Goal: Task Accomplishment & Management: Complete application form

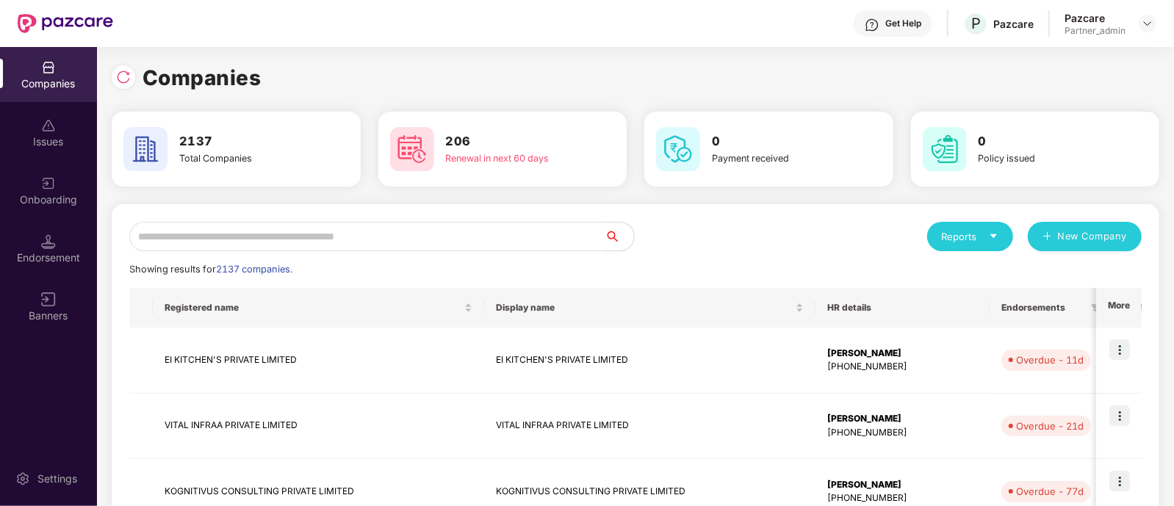
click at [445, 230] on input "text" at bounding box center [367, 236] width 476 height 29
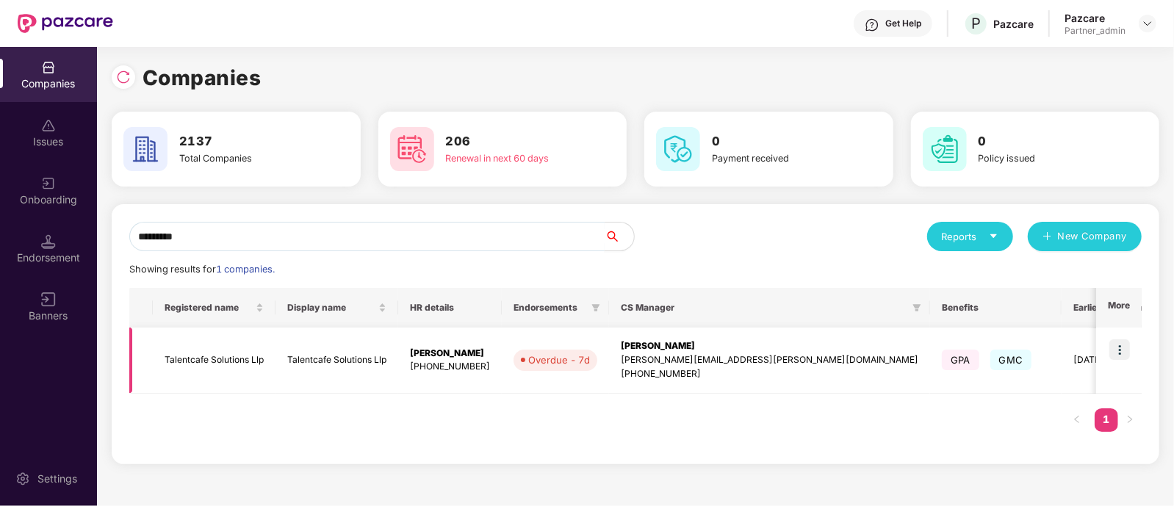
type input "*********"
click at [1125, 348] on img at bounding box center [1120, 350] width 21 height 21
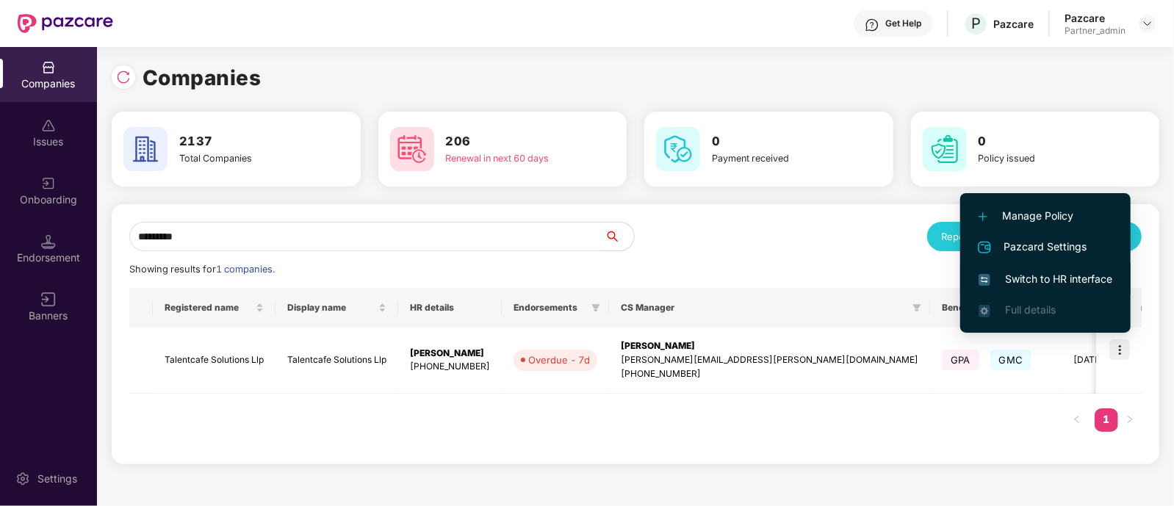
click at [1030, 274] on span "Switch to HR interface" at bounding box center [1046, 279] width 134 height 16
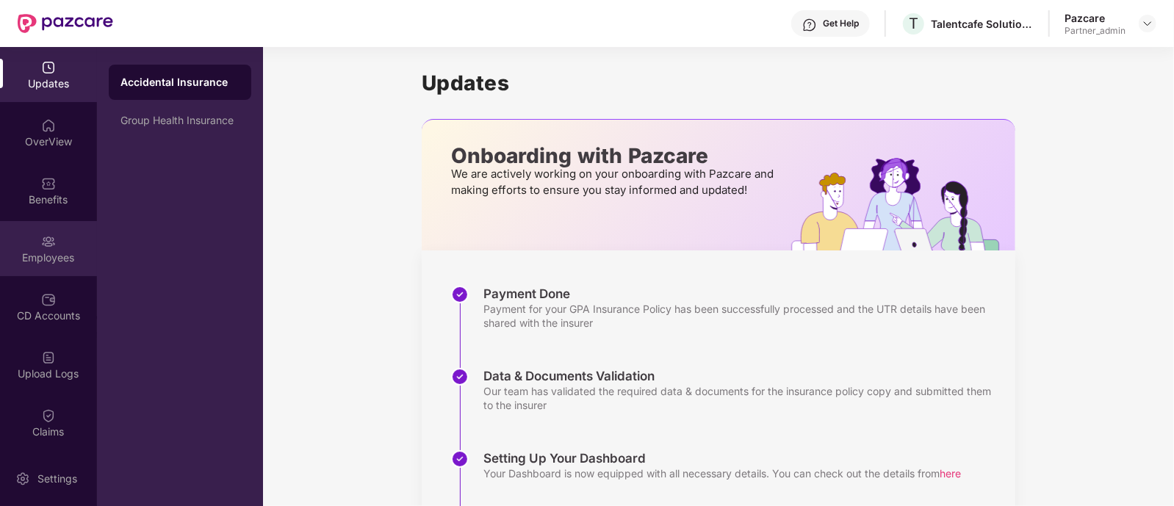
click at [8, 247] on div "Employees" at bounding box center [48, 248] width 97 height 55
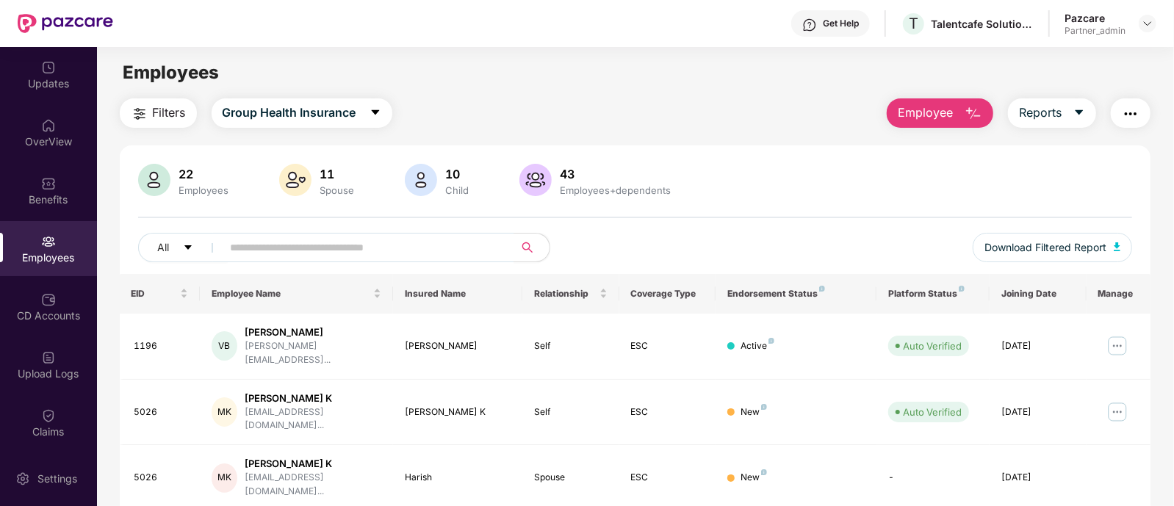
click at [1130, 111] on img "button" at bounding box center [1131, 114] width 18 height 18
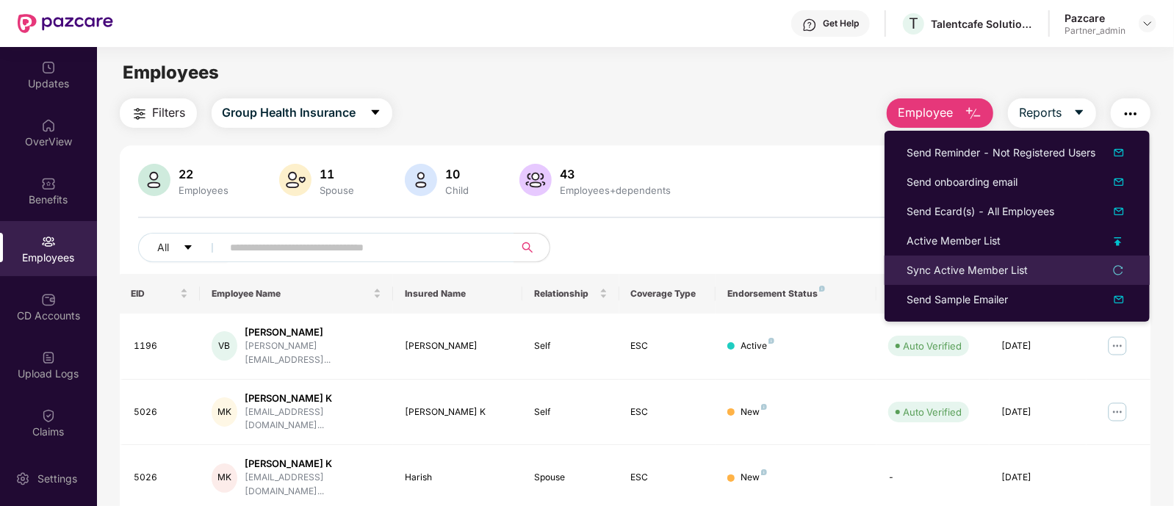
click at [1119, 271] on icon "reload" at bounding box center [1118, 270] width 10 height 10
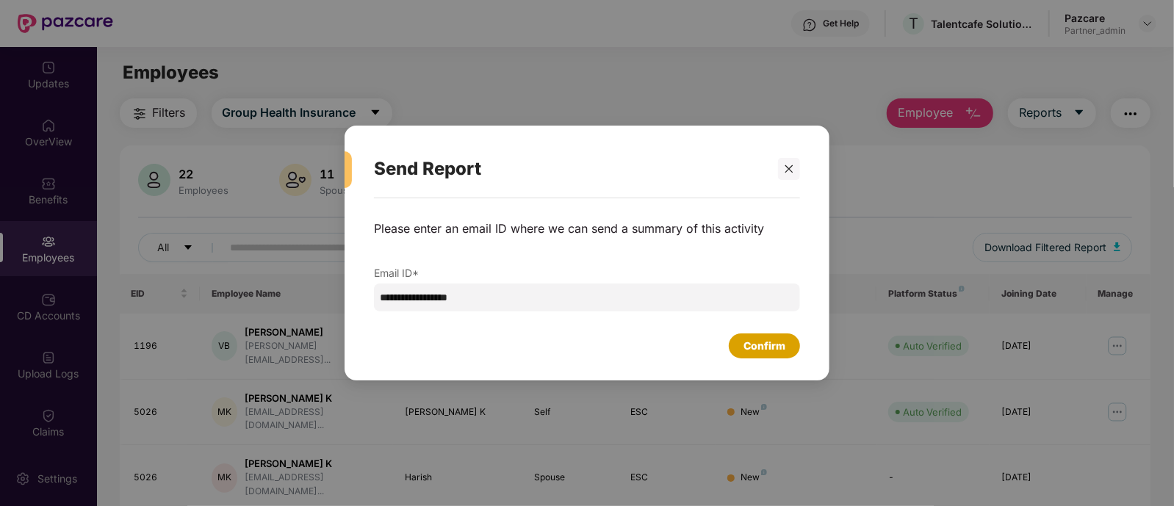
click at [773, 352] on div "Confirm" at bounding box center [765, 346] width 42 height 16
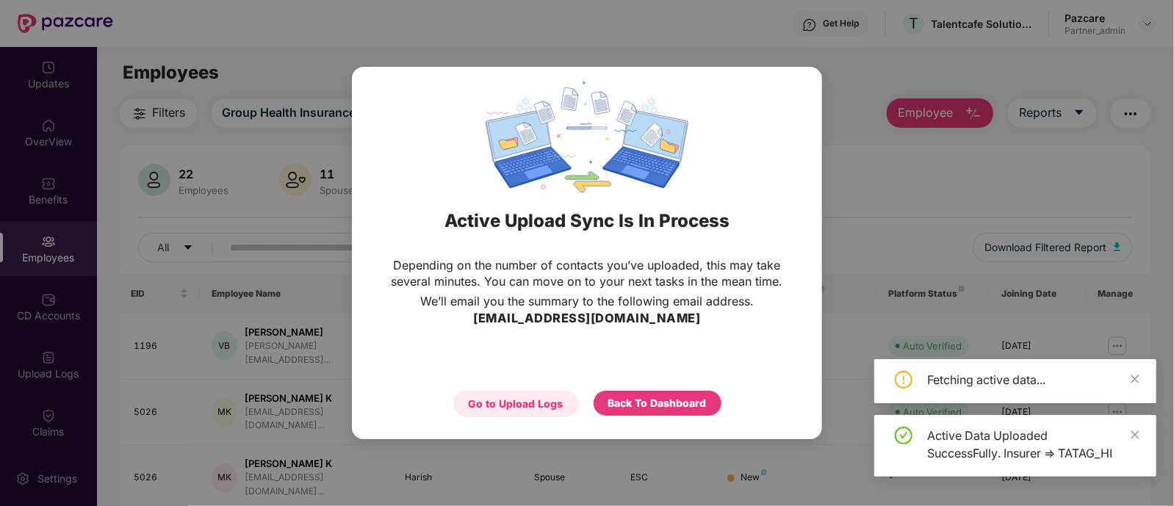
click at [504, 408] on div "Go to Upload Logs" at bounding box center [516, 404] width 95 height 16
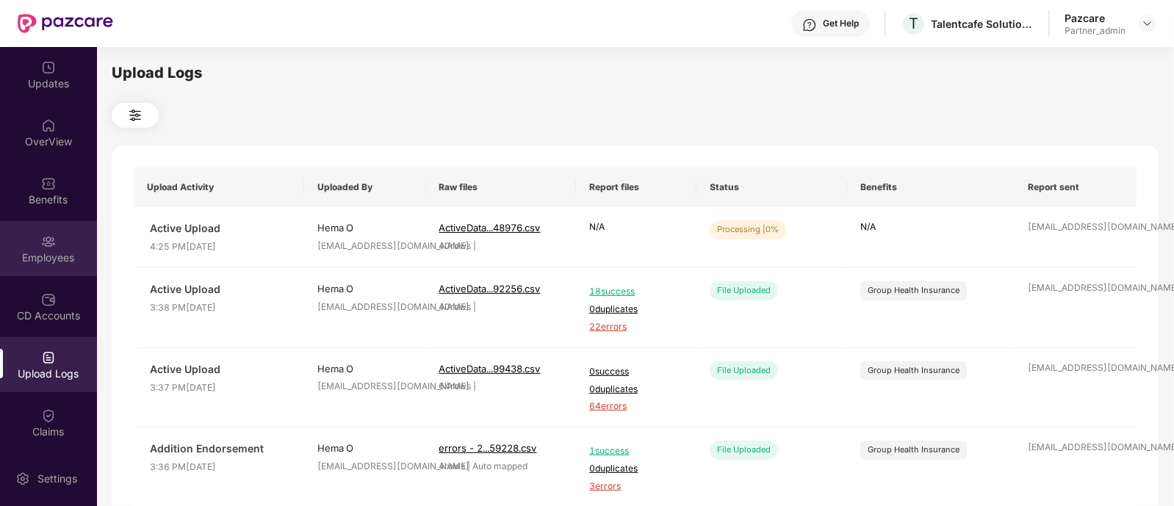
click at [87, 256] on div "Employees" at bounding box center [48, 258] width 97 height 15
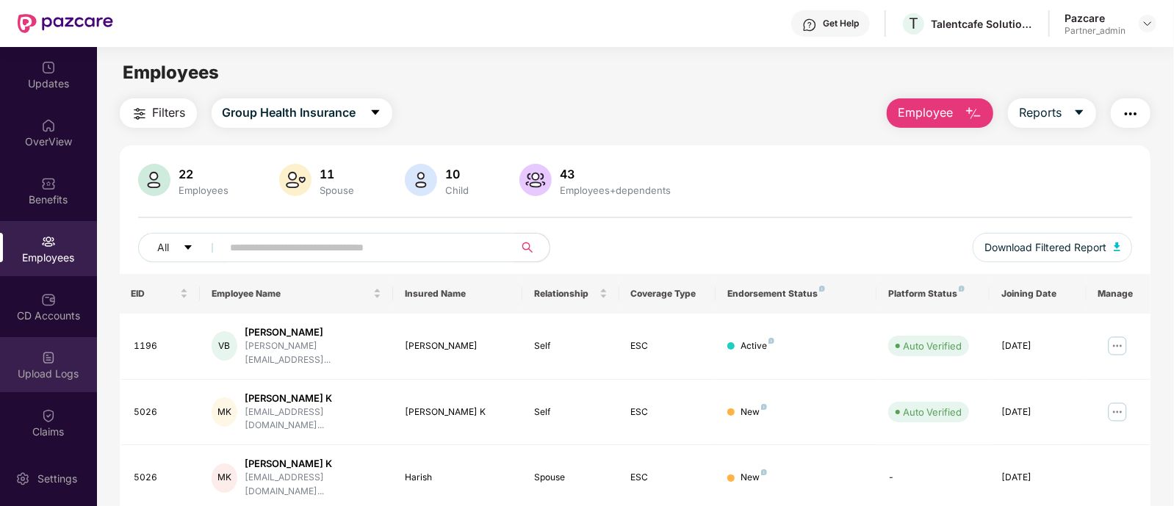
click at [48, 367] on div "Upload Logs" at bounding box center [48, 374] width 97 height 15
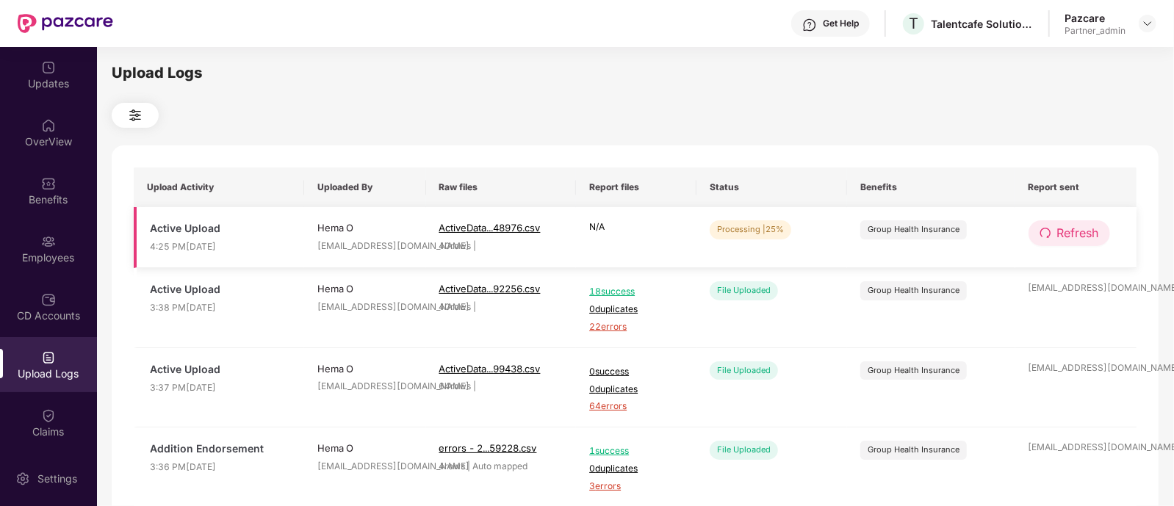
click at [1061, 220] on button "Refresh" at bounding box center [1070, 233] width 82 height 26
click at [1063, 236] on span "Refresh" at bounding box center [1079, 233] width 42 height 18
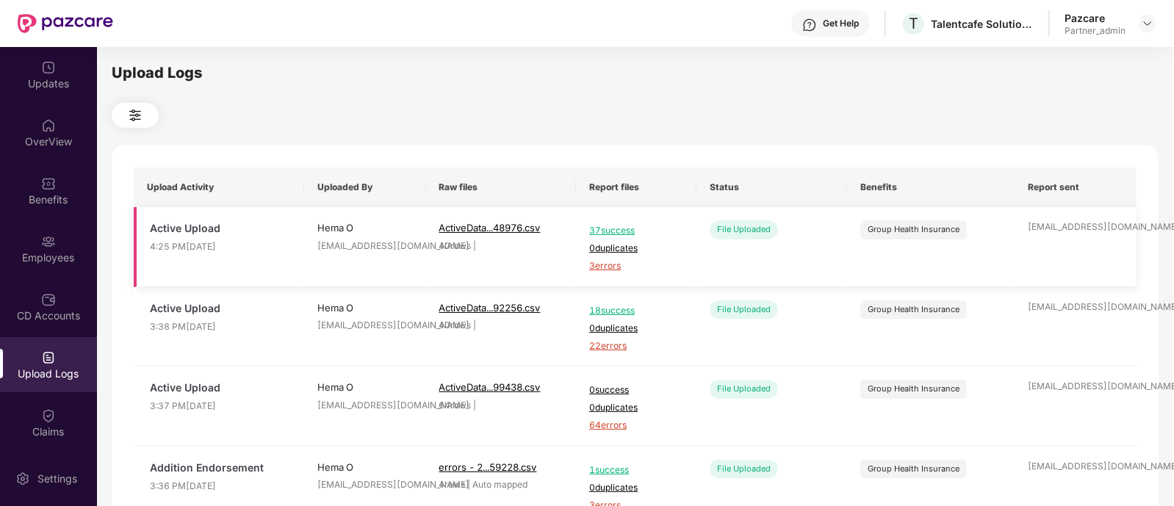
click at [606, 270] on span "3 errors" at bounding box center [636, 266] width 94 height 14
click at [67, 253] on div "Employees" at bounding box center [48, 258] width 97 height 15
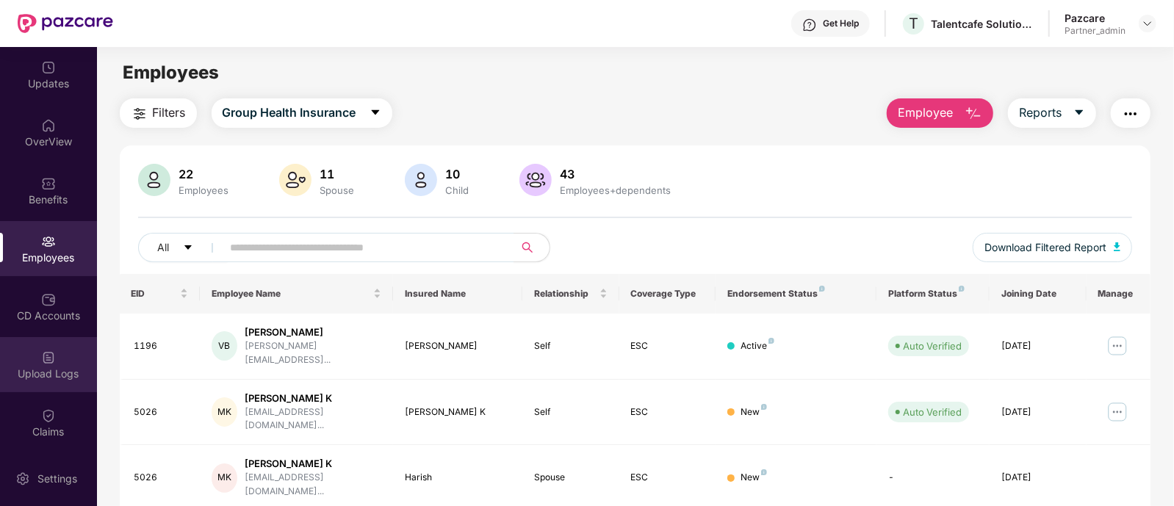
click at [43, 367] on div "Upload Logs" at bounding box center [48, 374] width 97 height 15
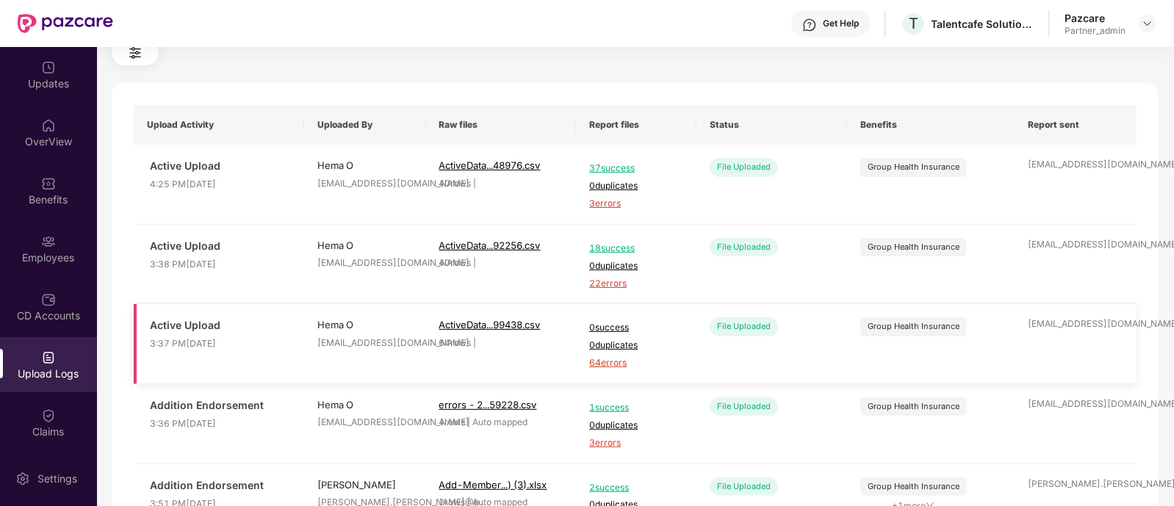
scroll to position [91, 0]
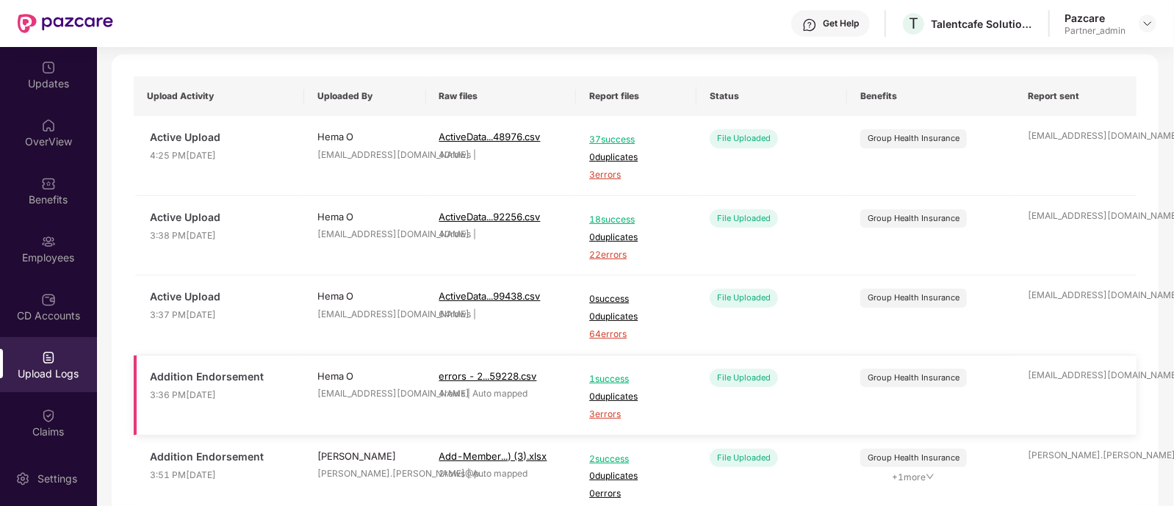
click at [597, 412] on span "3 errors" at bounding box center [636, 415] width 94 height 14
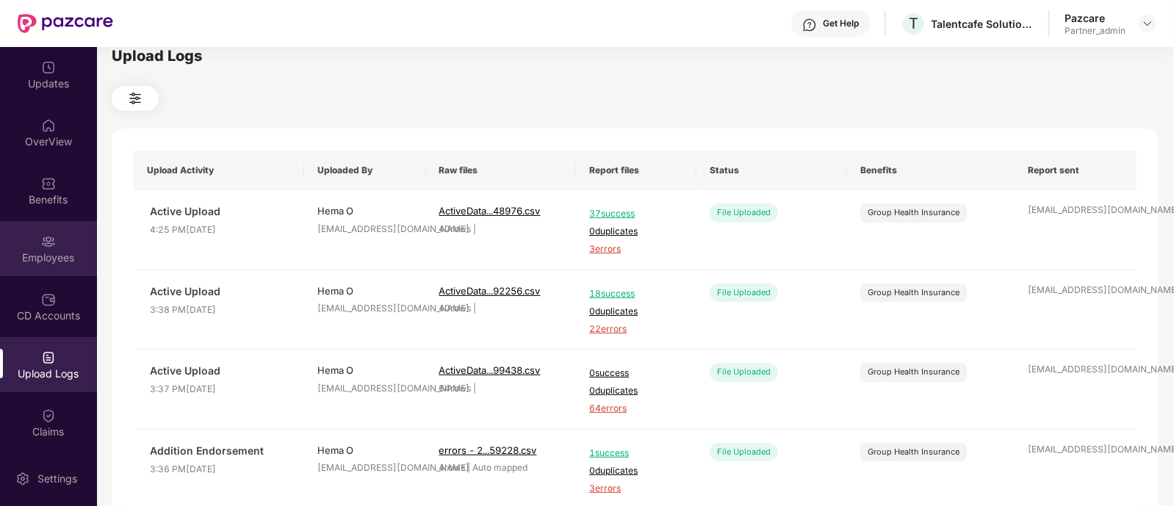
scroll to position [0, 0]
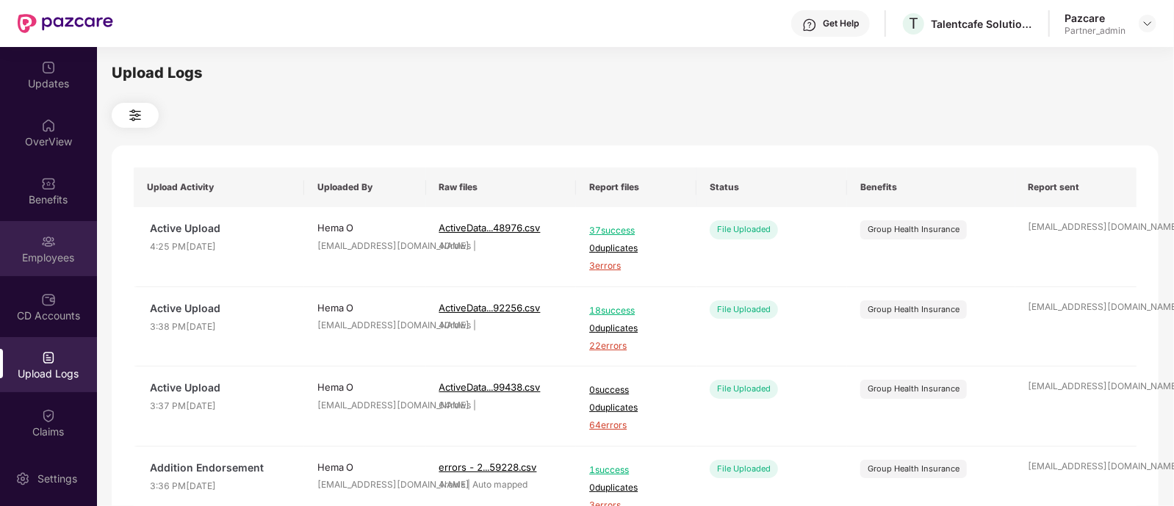
click at [47, 234] on img at bounding box center [48, 241] width 15 height 15
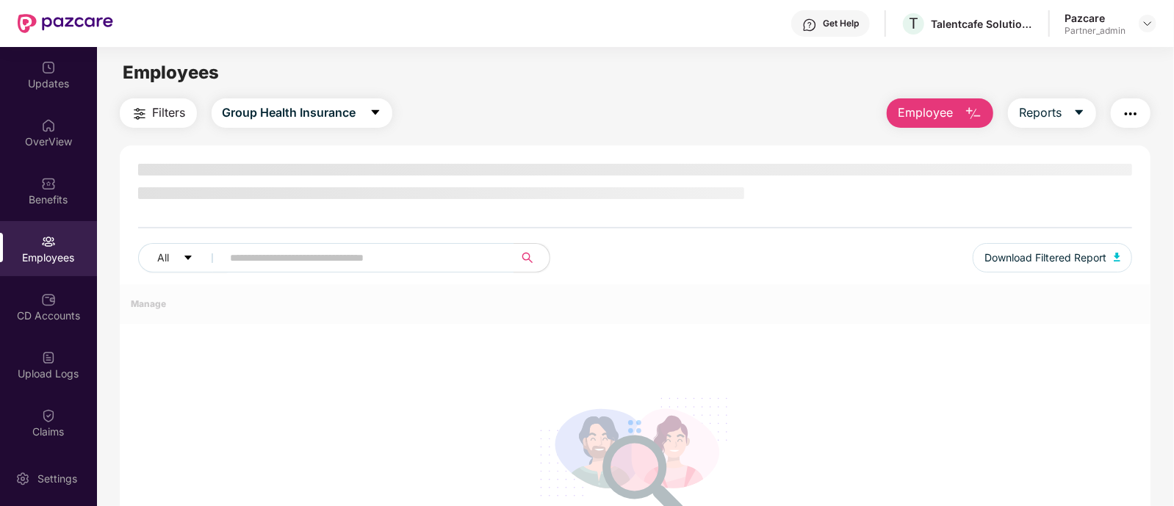
click at [918, 111] on span "Employee" at bounding box center [925, 113] width 55 height 18
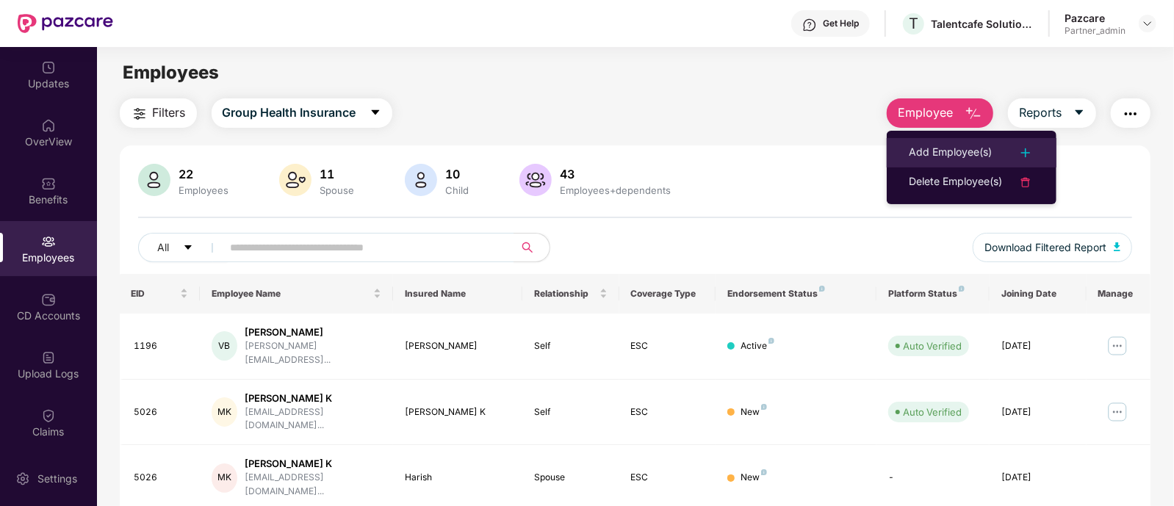
click at [939, 146] on div "Add Employee(s)" at bounding box center [950, 153] width 83 height 18
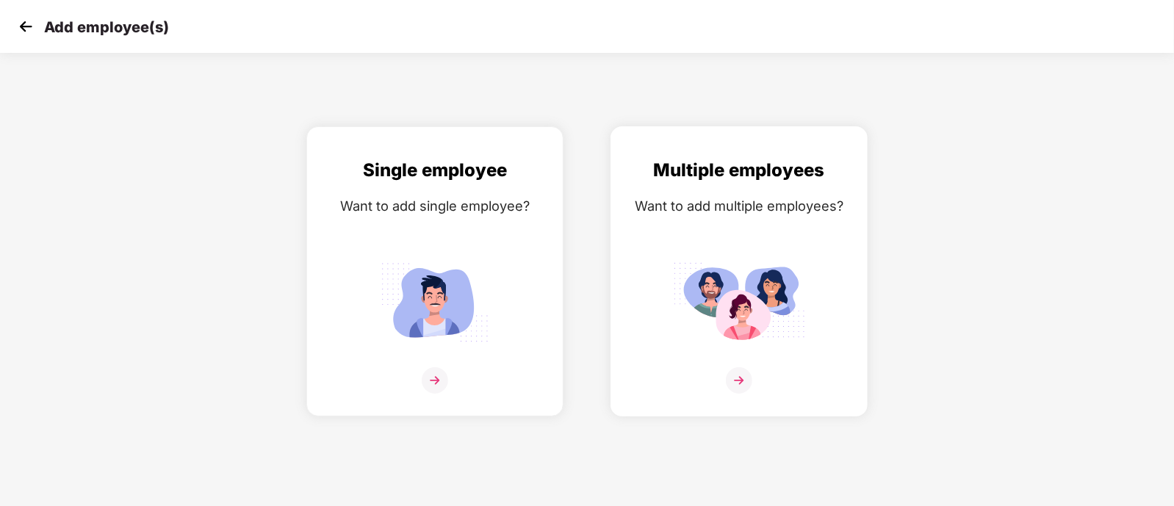
click at [737, 217] on div "Multiple employees Want to add multiple employees?" at bounding box center [739, 285] width 226 height 256
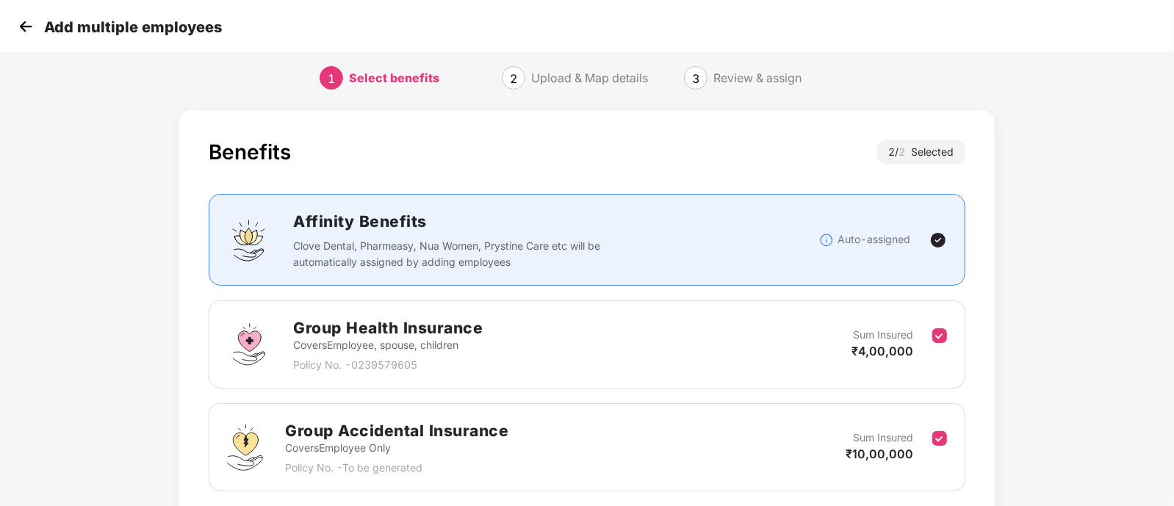
scroll to position [102, 0]
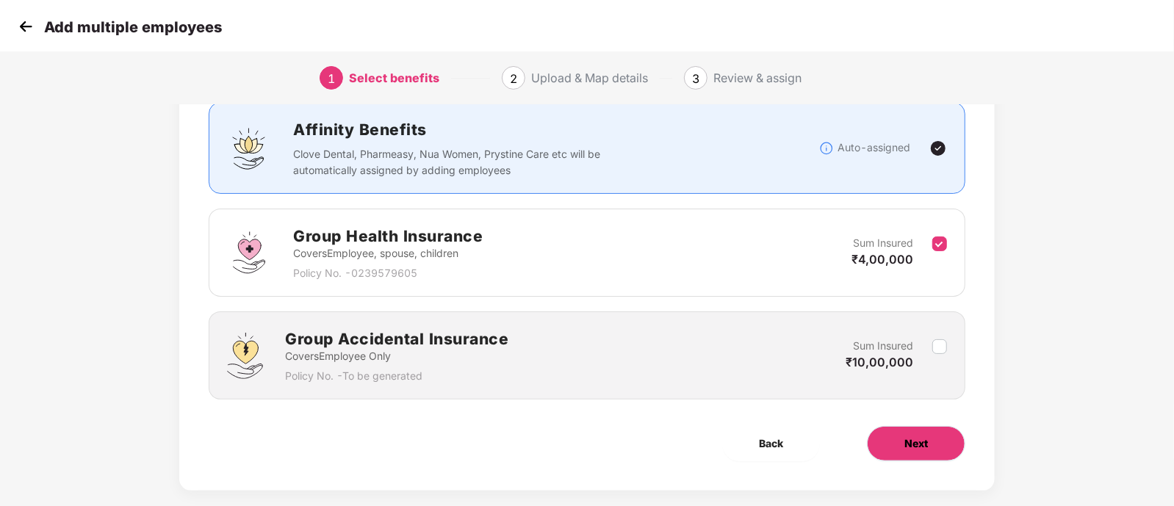
click at [937, 446] on button "Next" at bounding box center [916, 443] width 98 height 35
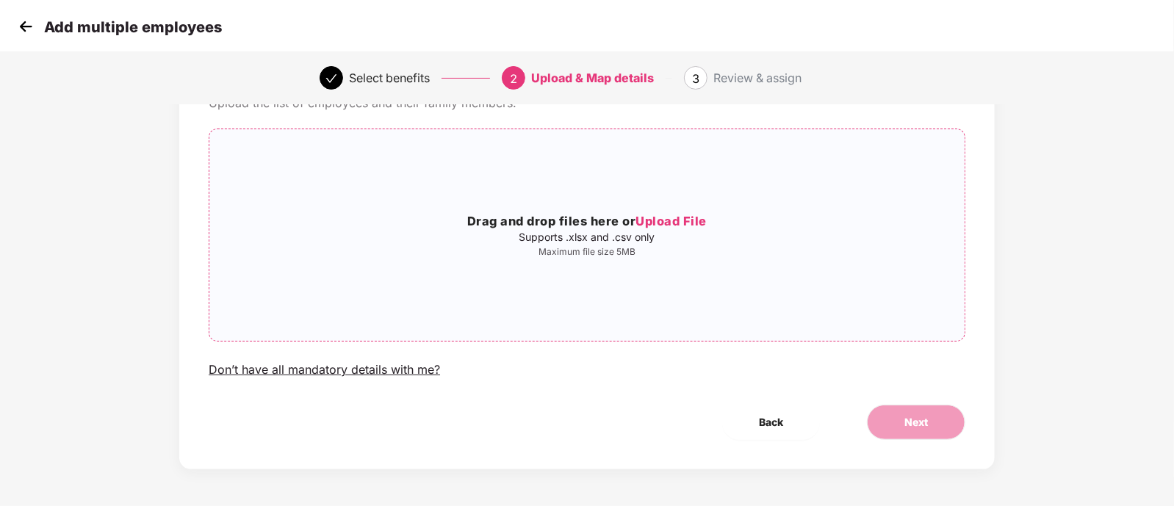
scroll to position [0, 0]
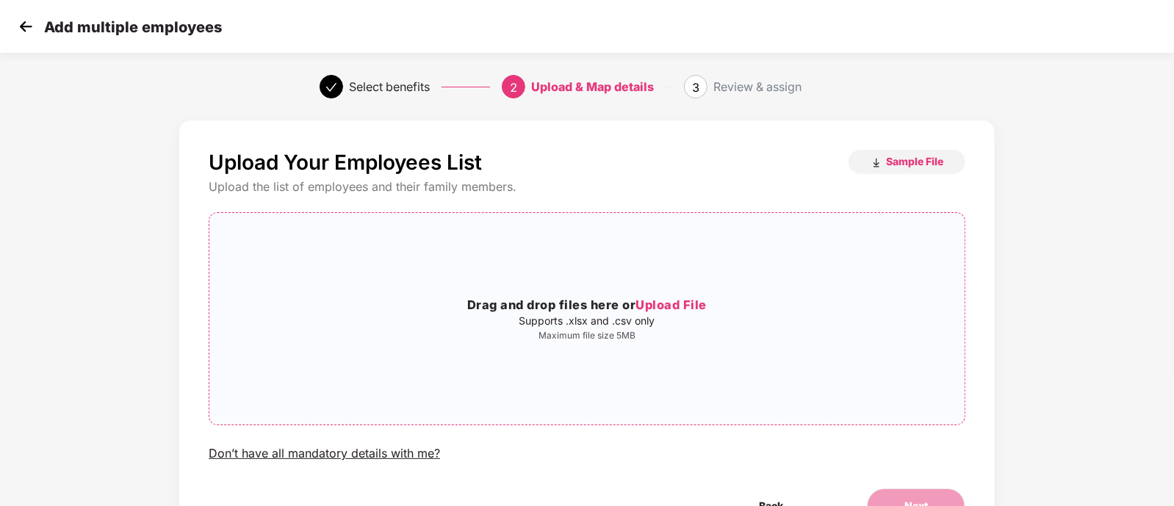
click at [600, 262] on div "Drag and drop files here or Upload File Supports .xlsx and .csv only Maximum fi…" at bounding box center [587, 319] width 756 height 188
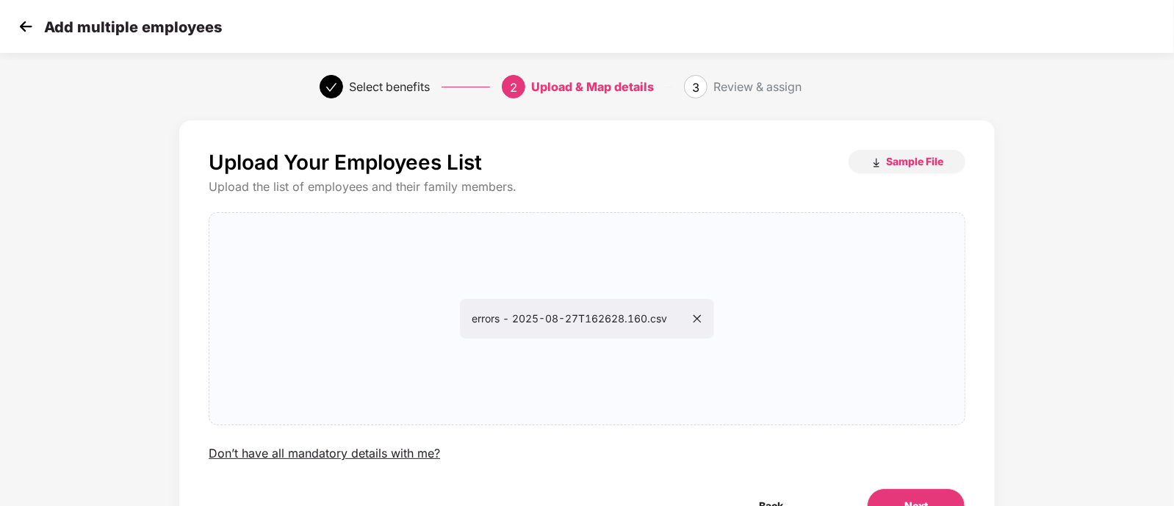
scroll to position [84, 0]
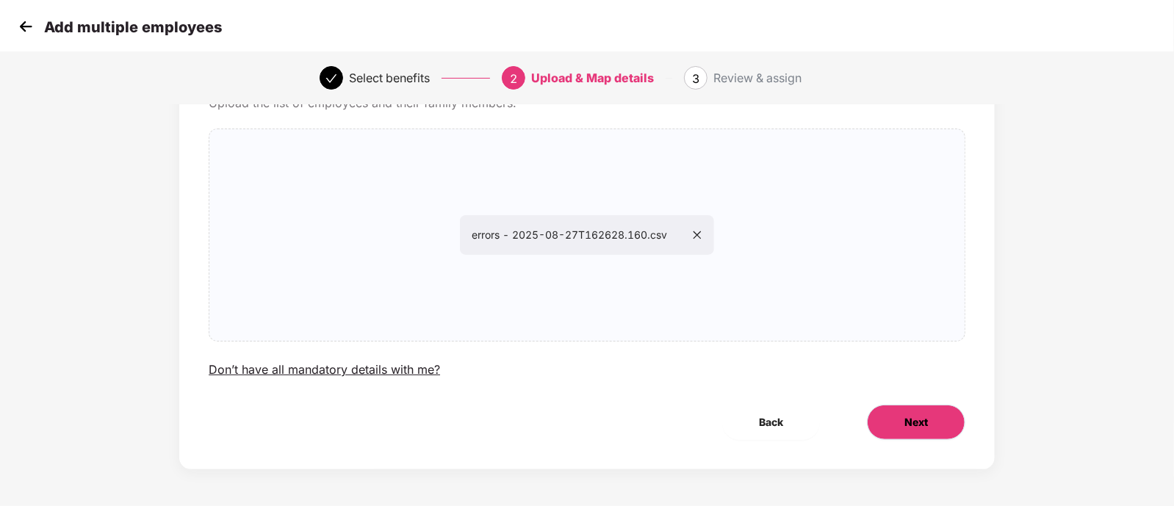
click at [929, 426] on button "Next" at bounding box center [916, 422] width 98 height 35
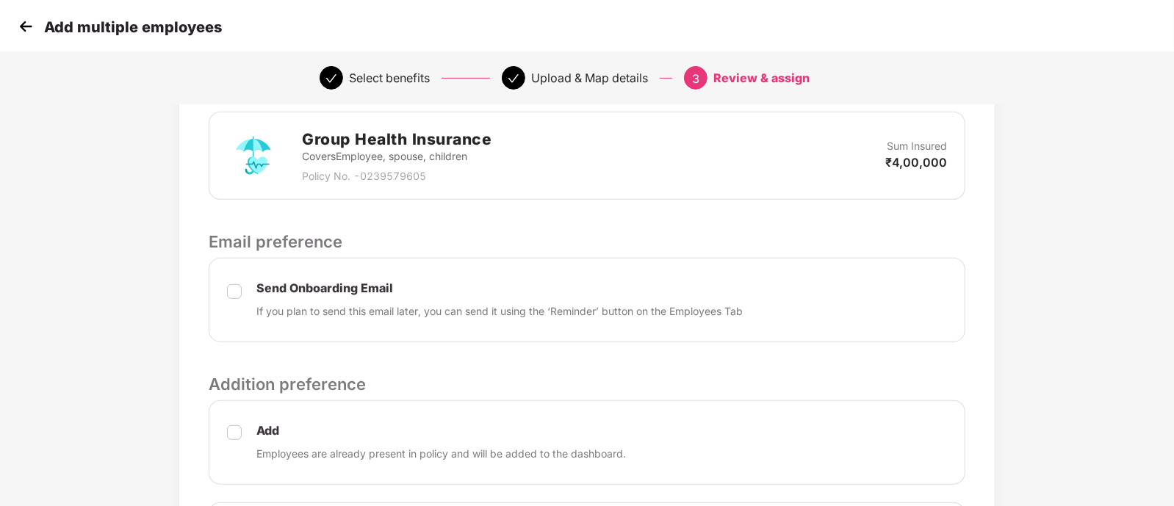
scroll to position [556, 0]
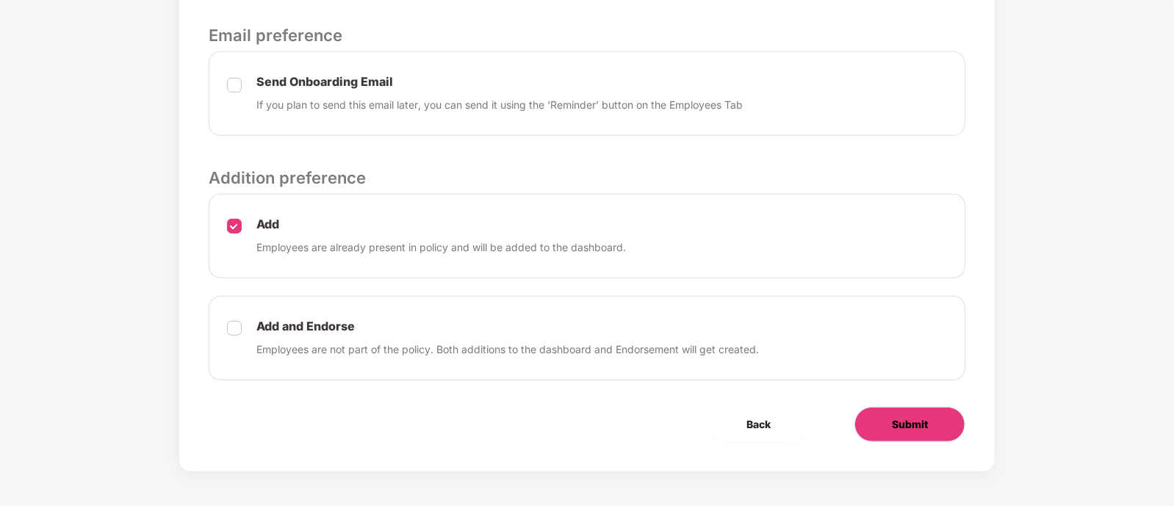
click at [871, 423] on button "Submit" at bounding box center [910, 424] width 111 height 35
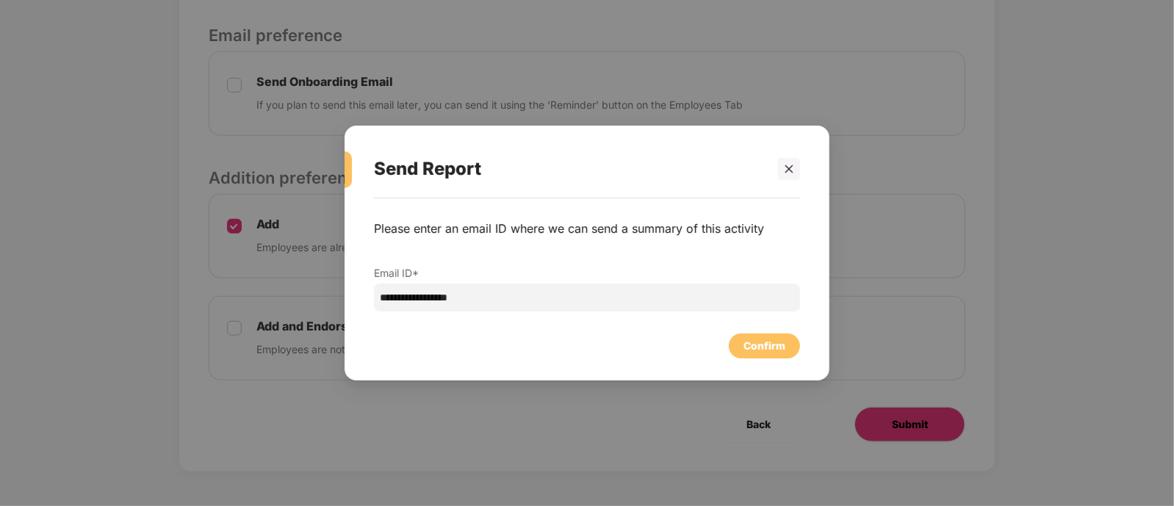
scroll to position [0, 0]
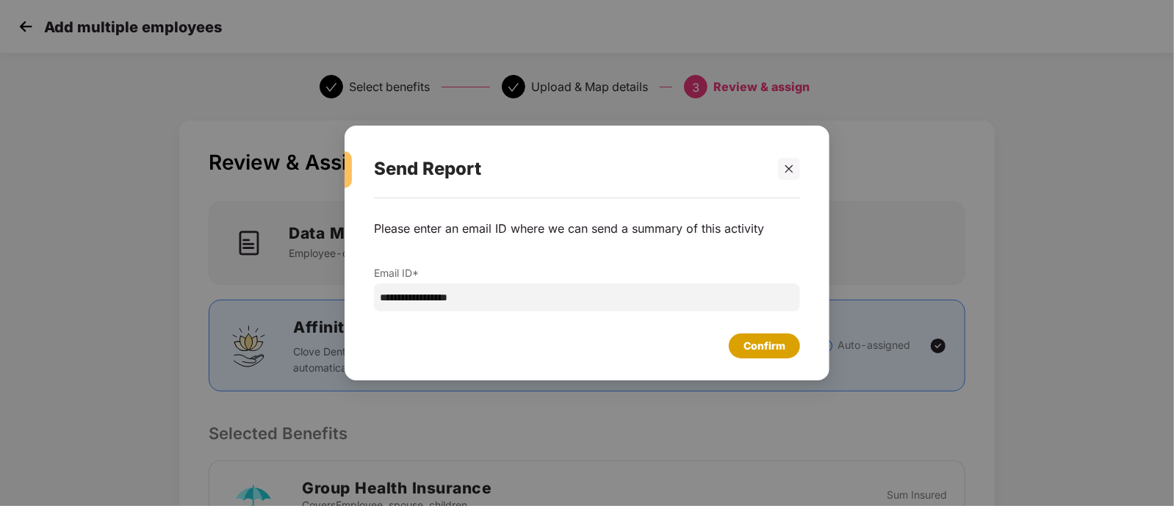
click at [767, 351] on div "Confirm" at bounding box center [765, 346] width 42 height 16
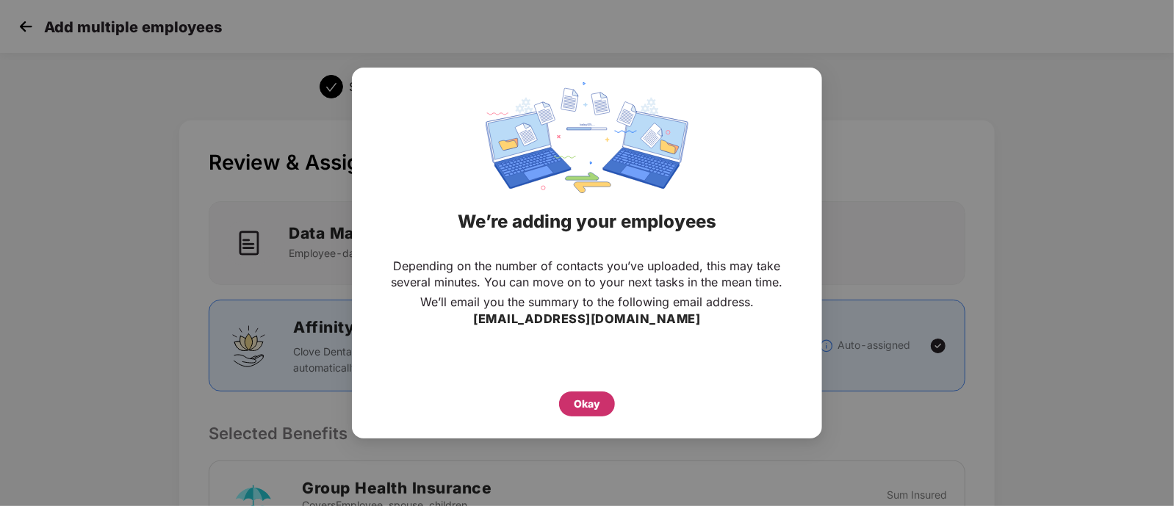
click at [610, 408] on div "Okay" at bounding box center [587, 404] width 56 height 25
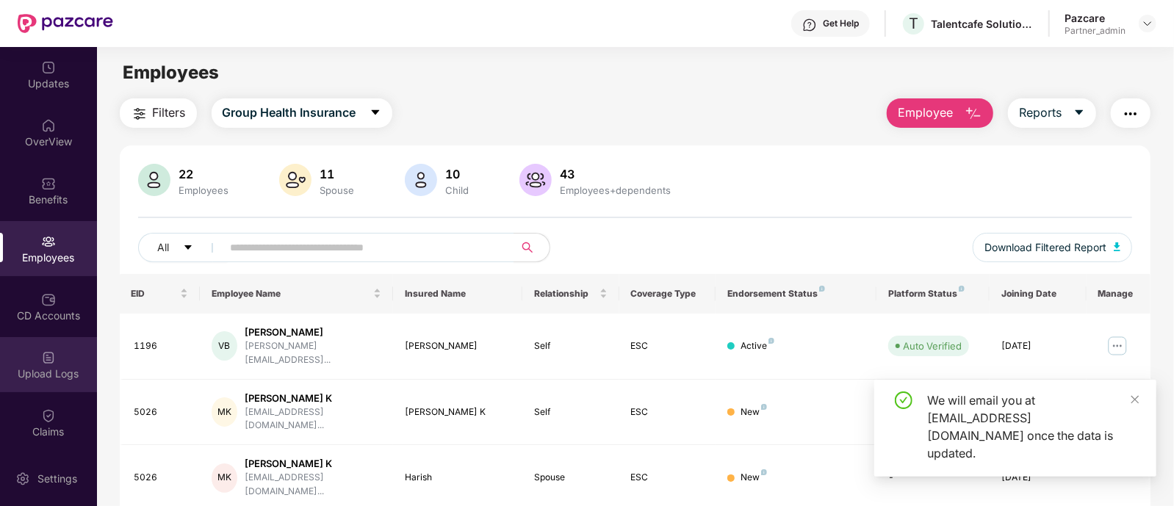
click at [51, 352] on img at bounding box center [48, 358] width 15 height 15
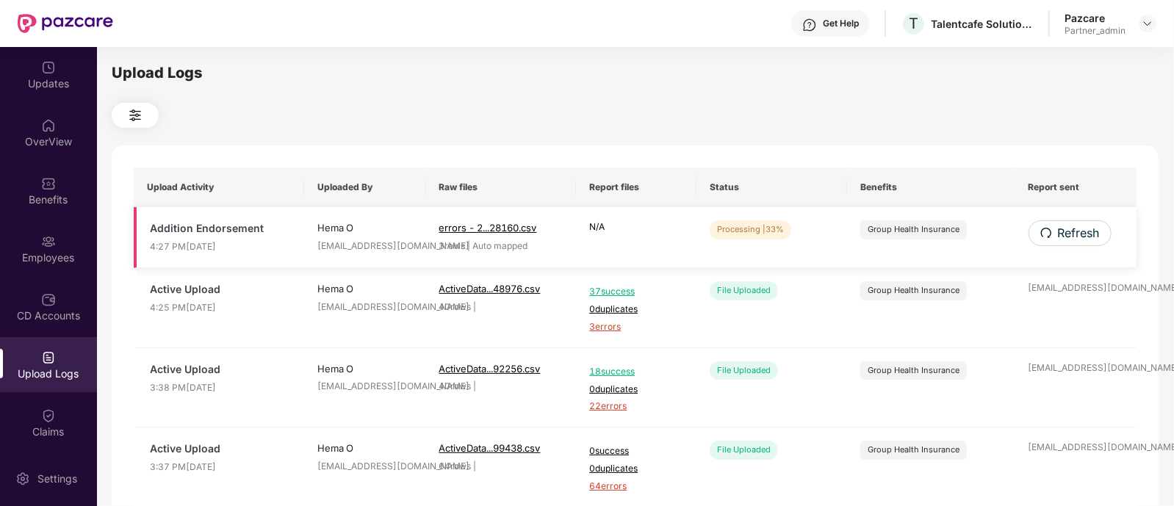
click at [1068, 218] on td "Refresh" at bounding box center [1077, 237] width 122 height 61
click at [1074, 232] on span "Refresh" at bounding box center [1079, 233] width 42 height 18
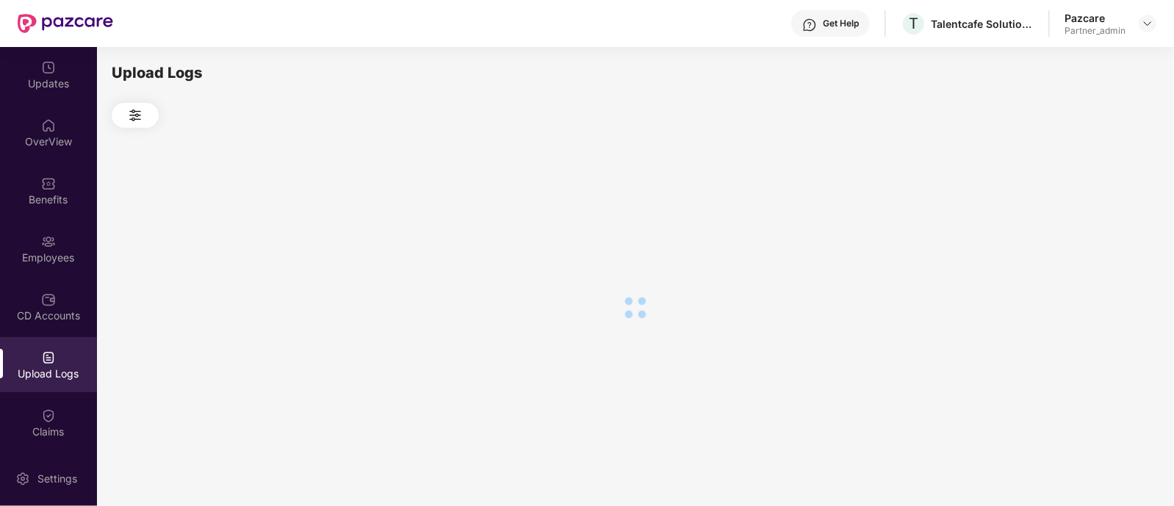
click at [1074, 234] on div at bounding box center [635, 307] width 1047 height 359
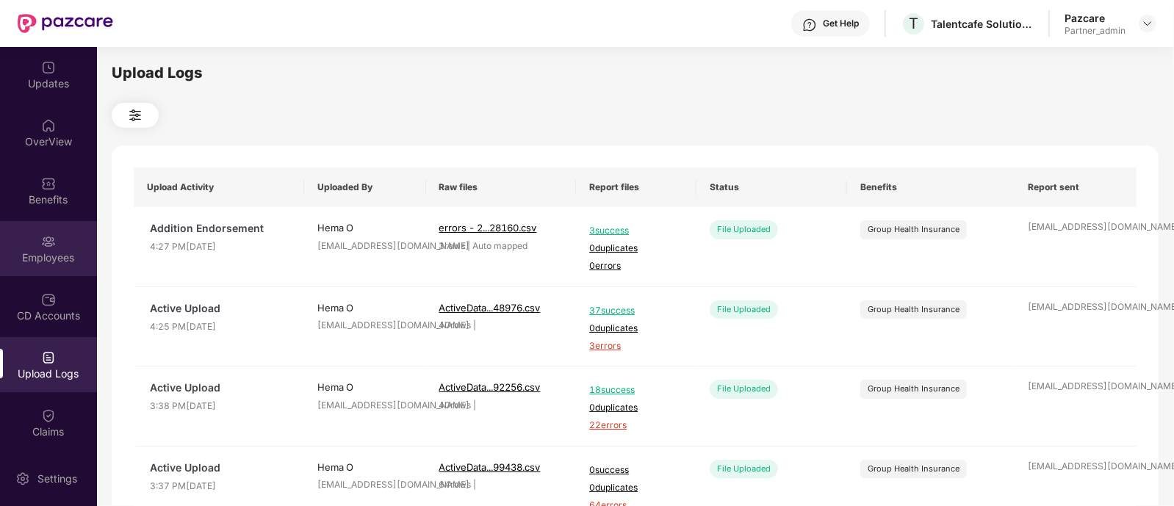
click at [7, 251] on div "Employees" at bounding box center [48, 258] width 97 height 15
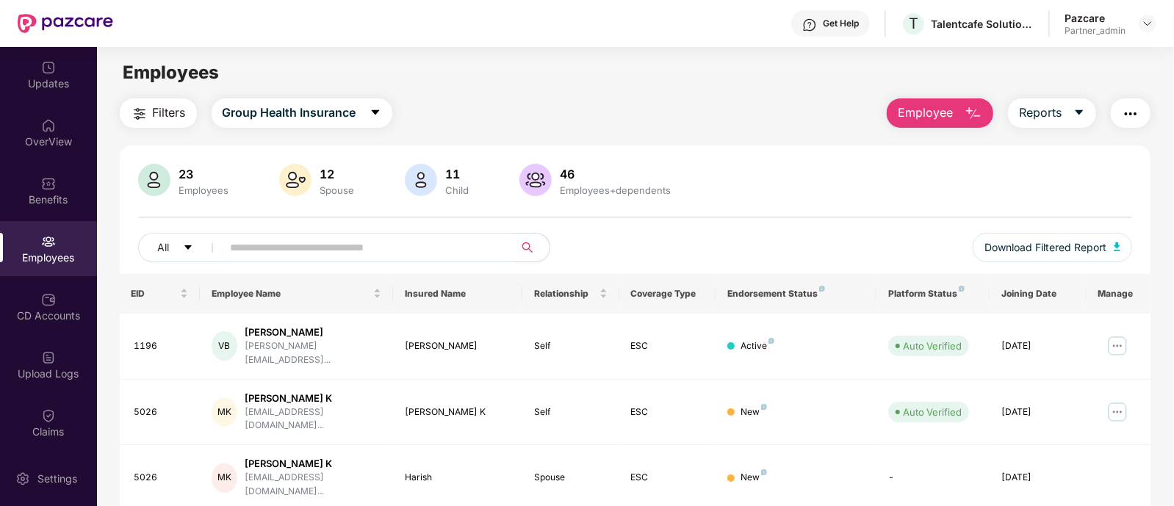
click at [1124, 111] on img "button" at bounding box center [1131, 114] width 18 height 18
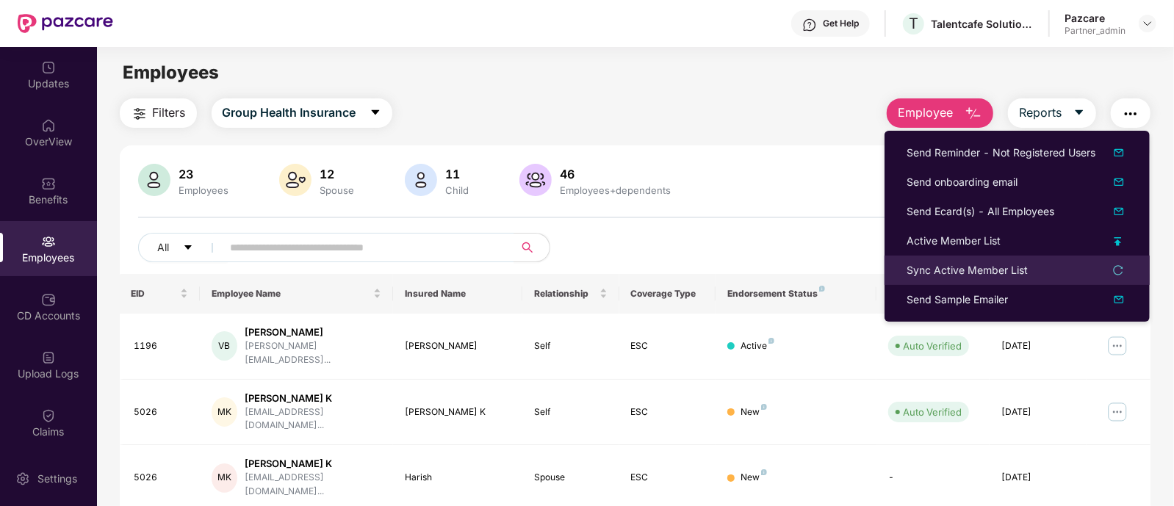
click at [1122, 270] on icon "reload" at bounding box center [1118, 270] width 10 height 10
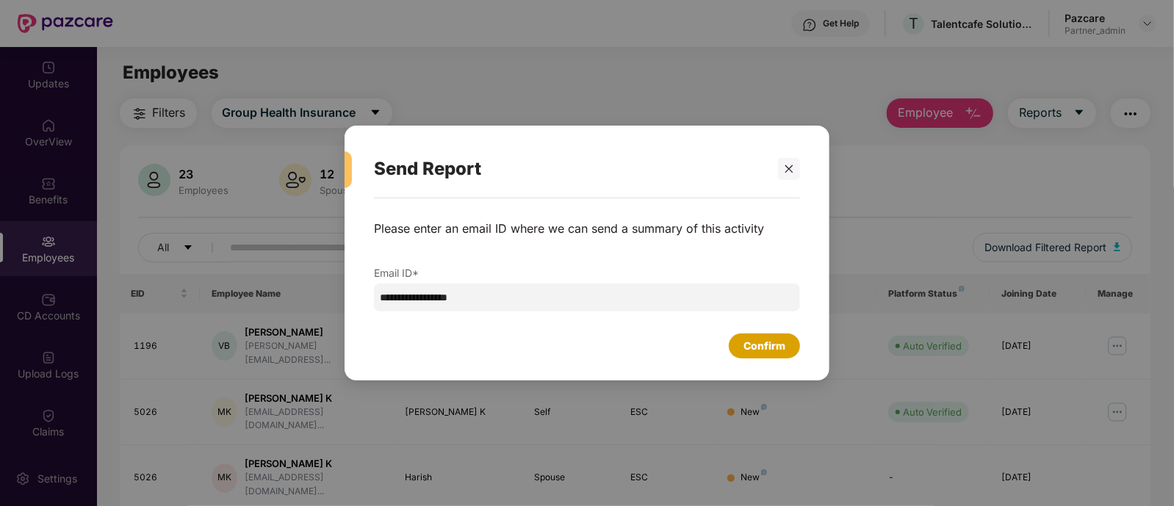
click at [767, 343] on div "Confirm" at bounding box center [765, 346] width 42 height 16
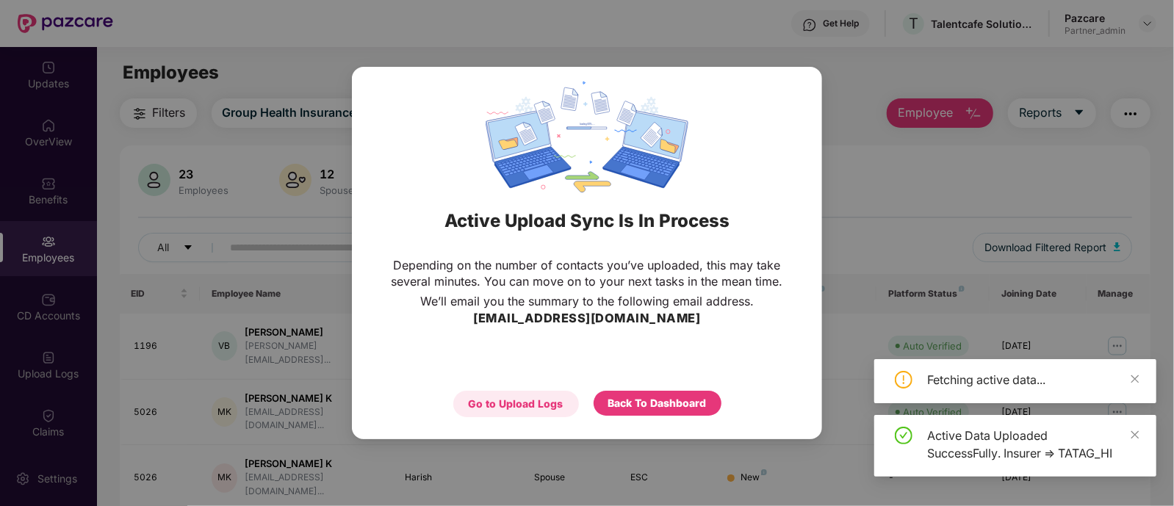
click at [531, 401] on div "Go to Upload Logs" at bounding box center [516, 404] width 95 height 16
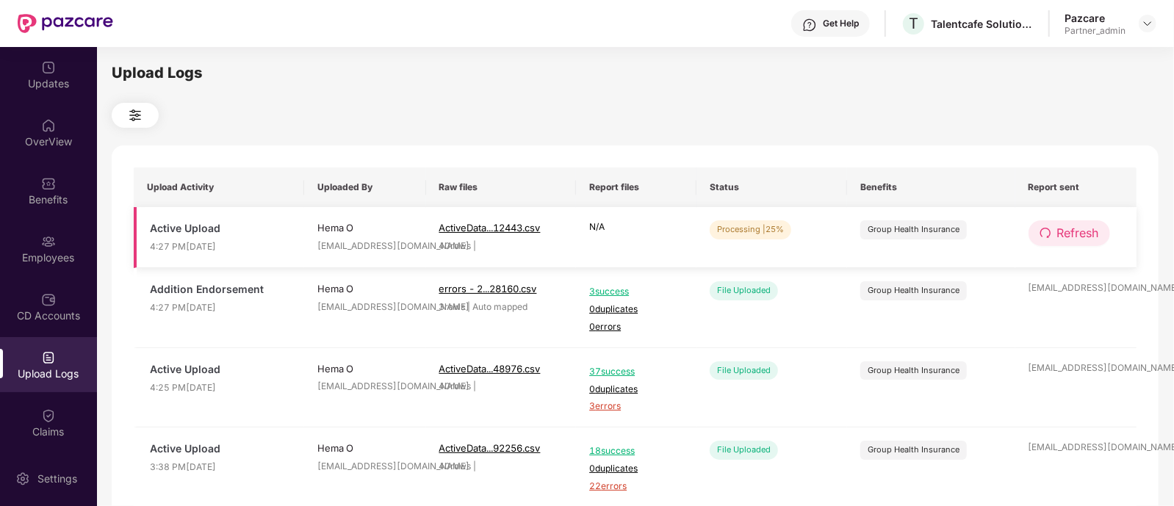
click at [1049, 227] on icon "redo" at bounding box center [1046, 233] width 12 height 12
click at [1049, 227] on icon "redo" at bounding box center [1047, 233] width 12 height 12
click at [1058, 233] on span "Refresh" at bounding box center [1079, 233] width 42 height 18
click at [1055, 234] on button "Refresh" at bounding box center [1070, 233] width 83 height 26
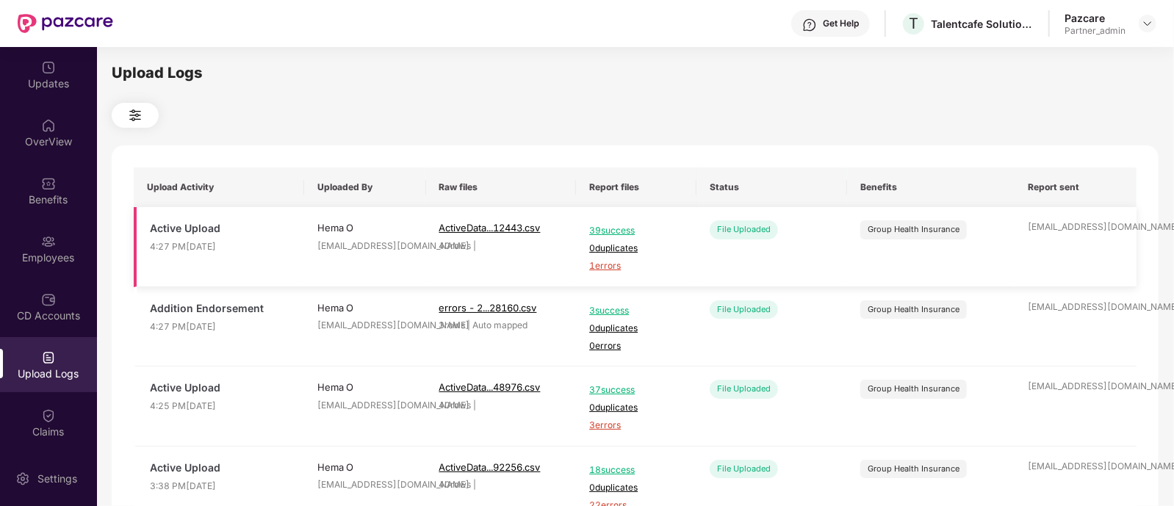
click at [615, 270] on span "1 errors" at bounding box center [636, 266] width 94 height 14
